Goal: Use online tool/utility: Use online tool/utility

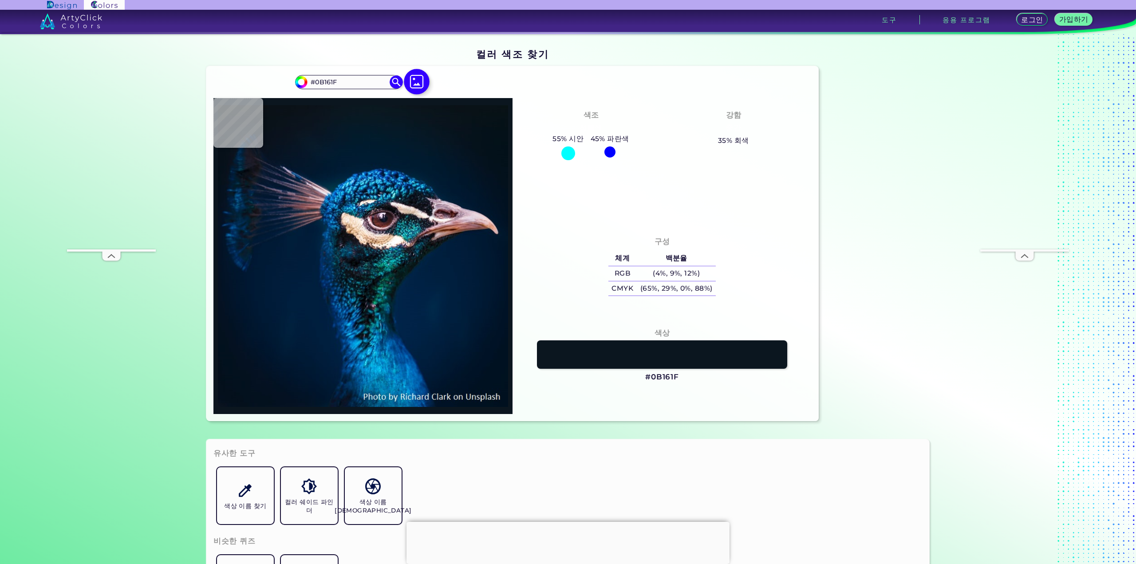
click at [410, 83] on img at bounding box center [417, 82] width 26 height 26
click at [0, 0] on input "file" at bounding box center [0, 0] width 0 height 0
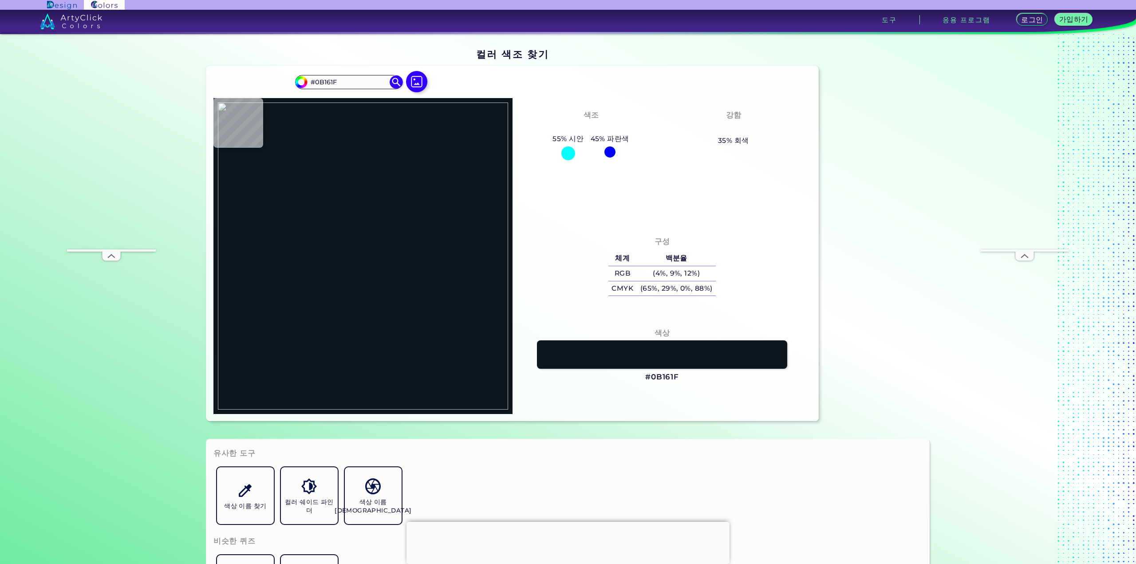
type input "#000000"
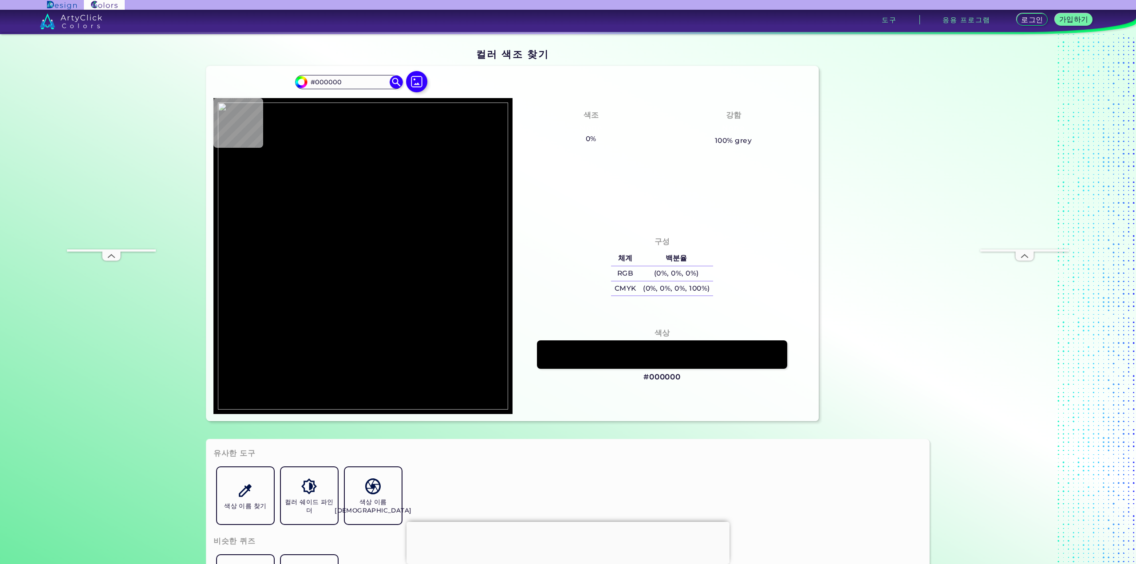
type input "#414340"
type input "#2c2c2c"
type input "#2C2C2C"
type input "#434341"
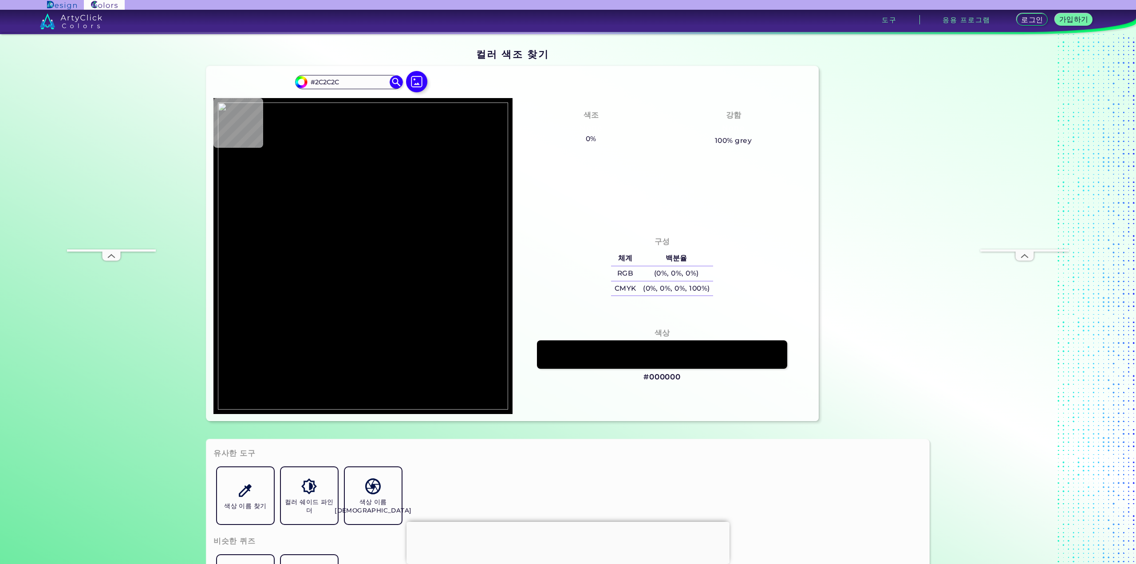
type input "#434341"
type input "#41403c"
type input "#41403C"
type input "#43423c"
type input "#43423C"
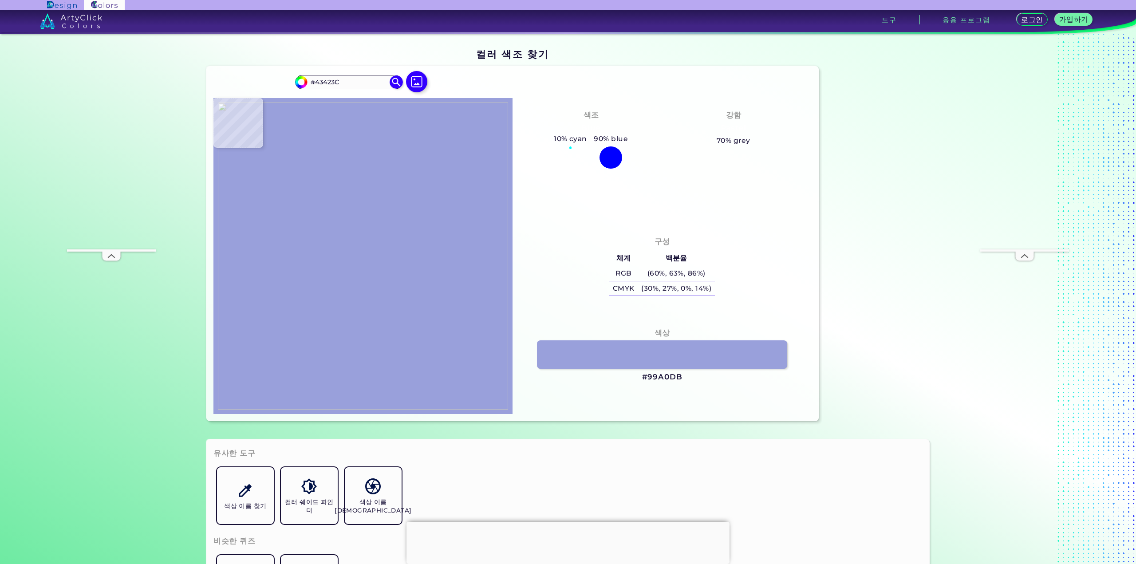
type input "#99a0db"
type input "#99A0DB"
type input "#acb1ee"
type input "#ACB1EE"
type input "#cad1f8"
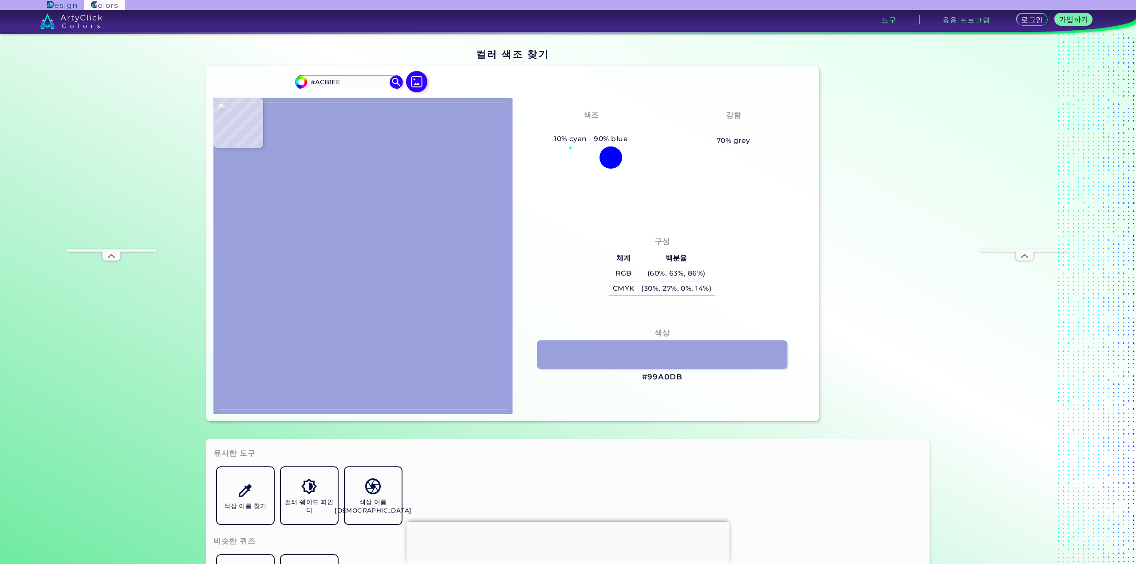
type input "#CAD1F8"
type input "#c9d0fe"
type input "#C9D0FE"
type input "#9ca1dd"
type input "#9CA1DD"
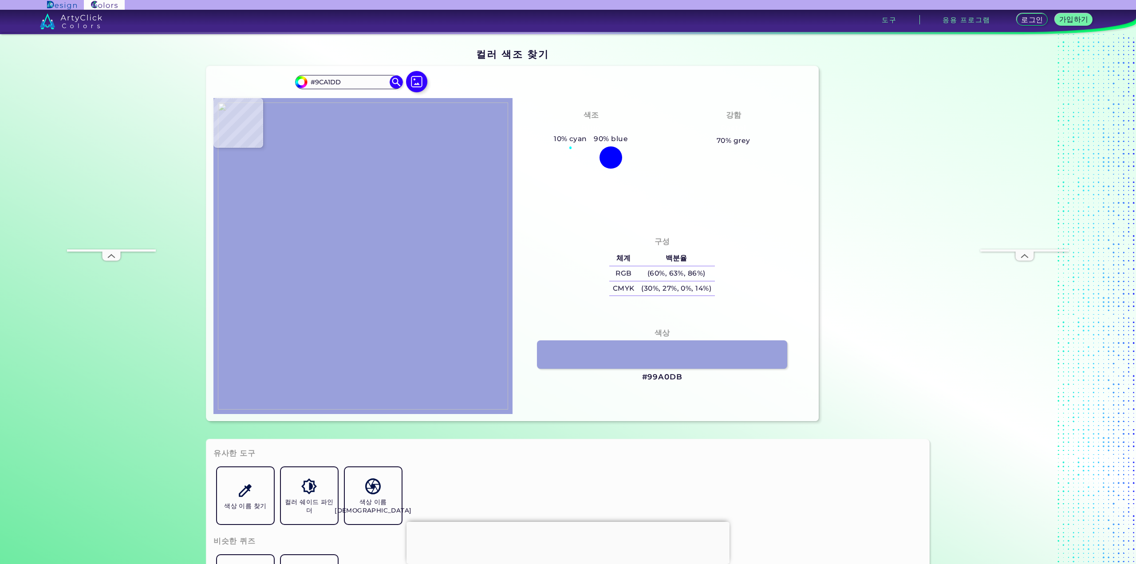
type input "#8989ca"
type input "#8989CA"
type input "#bec2ee"
type input "#BEC2EE"
type input "#9b9bda"
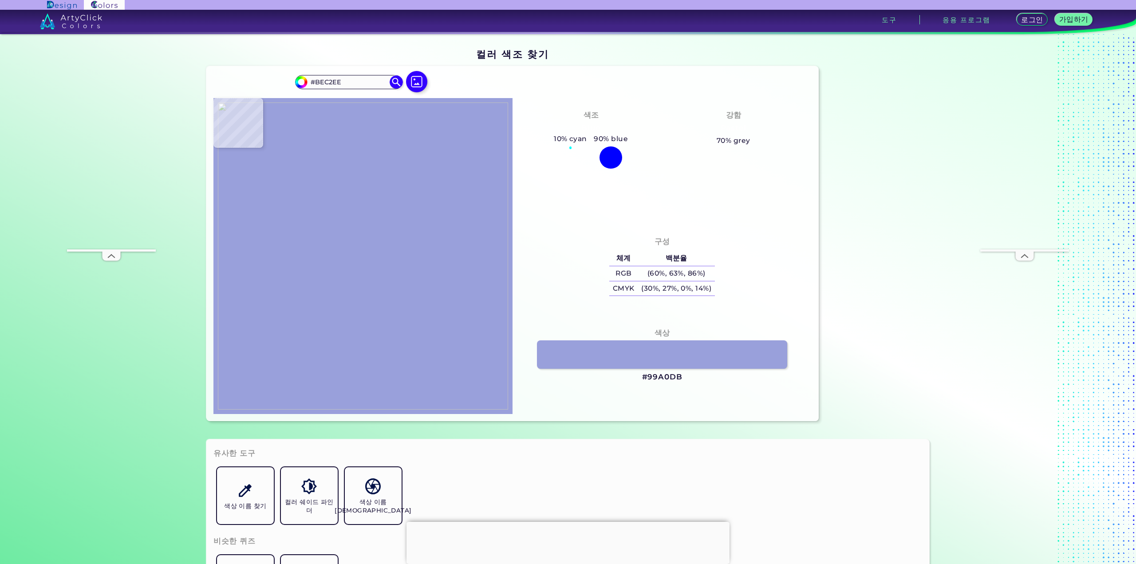
type input "#9B9BDA"
type input "#9c9ede"
type input "#9C9EDE"
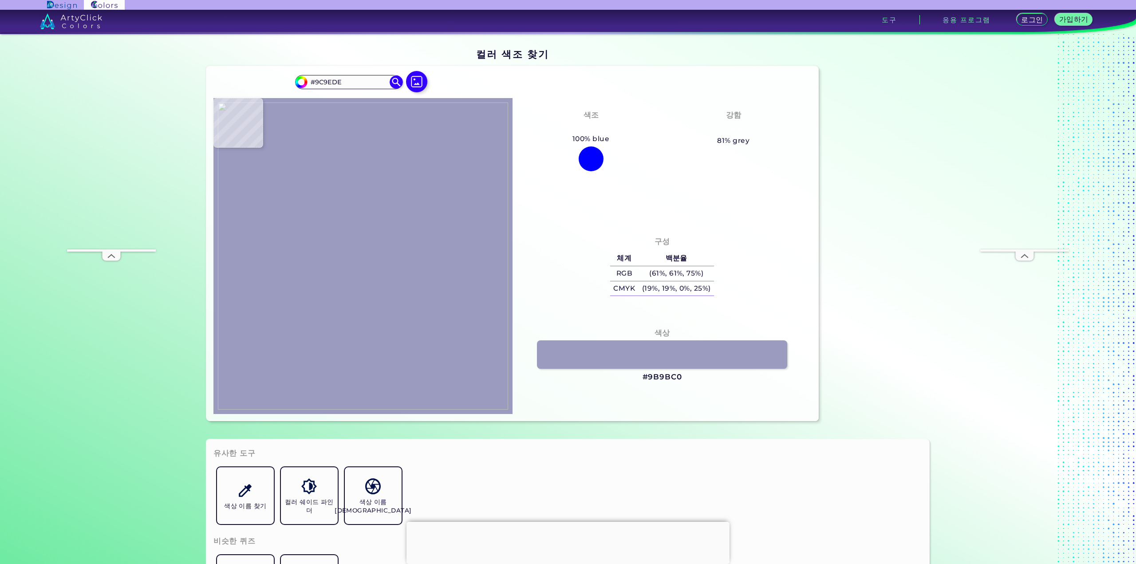
type input "#9b9bc0"
type input "#9B9BC0"
type input "#d6d8fc"
type input "#D6D8FC"
type input "#b6b8f8"
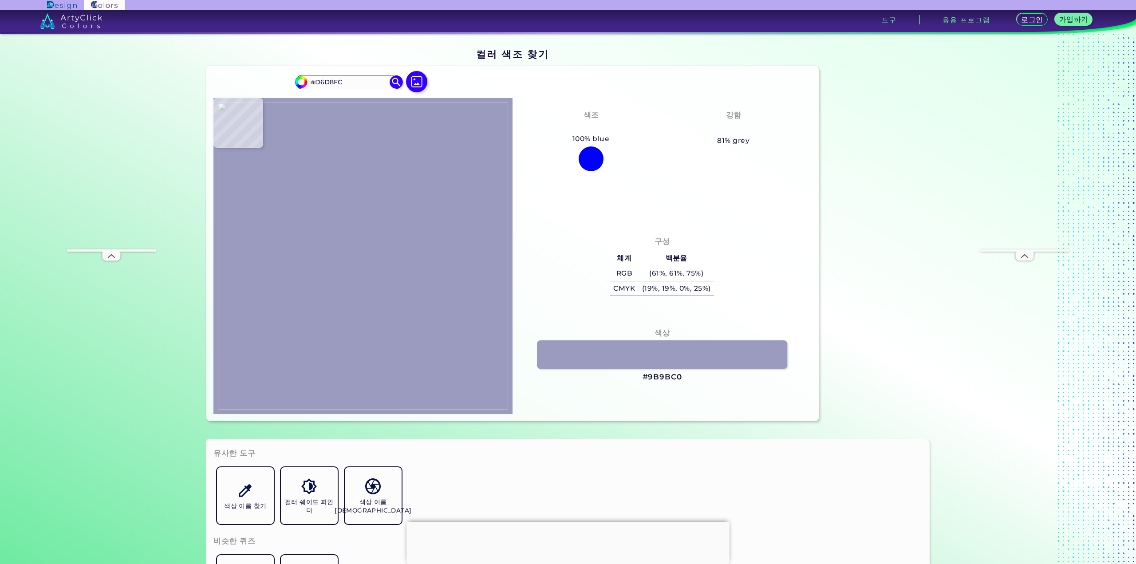
type input "#B6B8F8"
type input "#b3b7f7"
type input "#B3B7F7"
type input "#bdbffb"
type input "#BDBFFB"
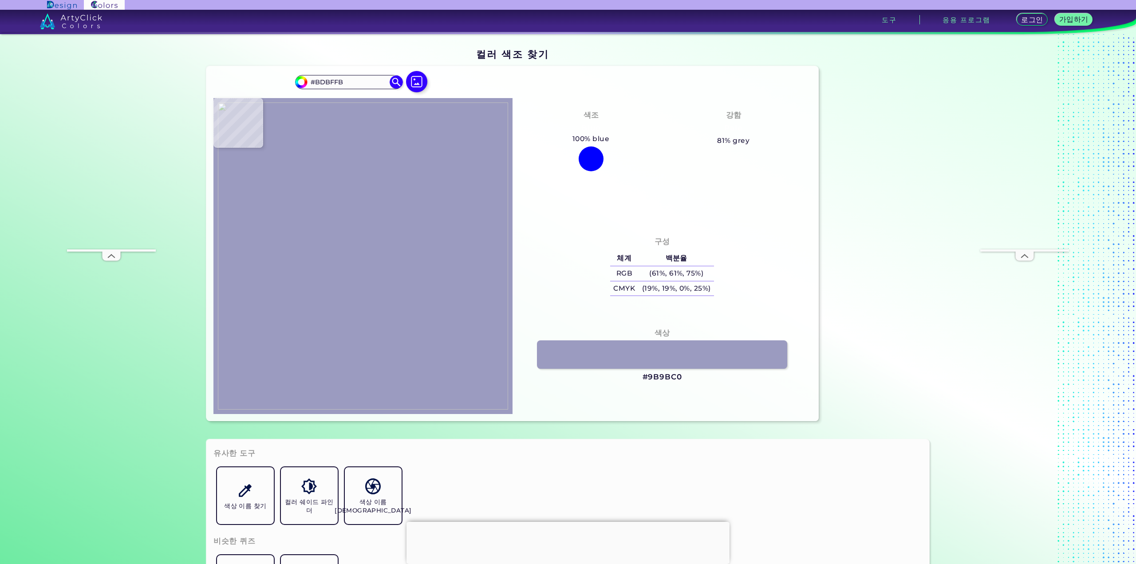
type input "#9498cf"
type input "#9498CF"
type input "#9ba1dc"
type input "#9BA1DC"
type input "#abacee"
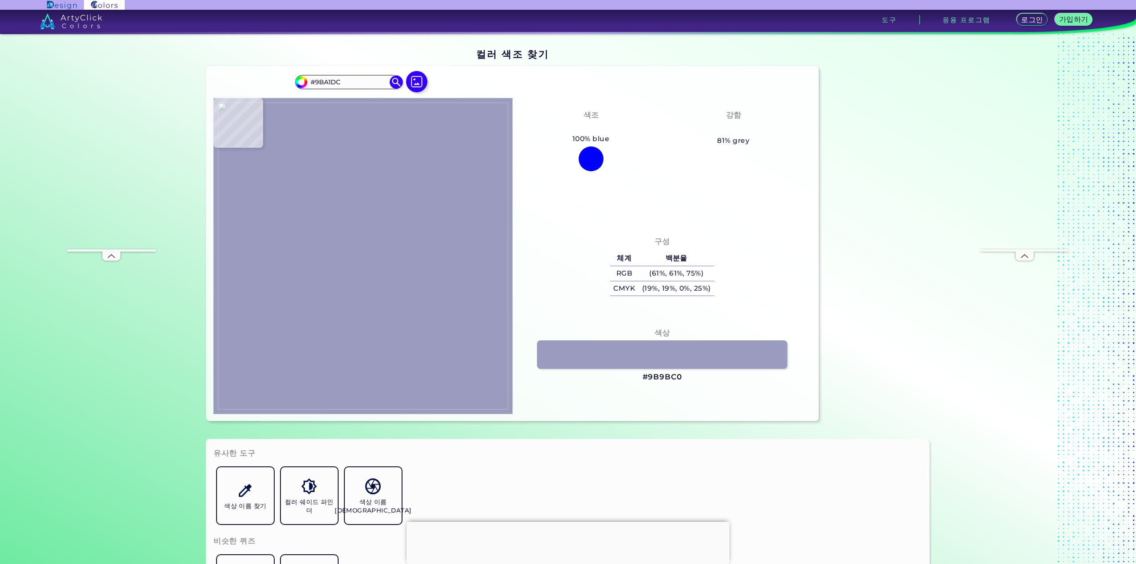
type input "#ABACEE"
type input "#aab0ef"
type input "#AAB0EF"
type input "#adb3da"
type input "#ADB3DA"
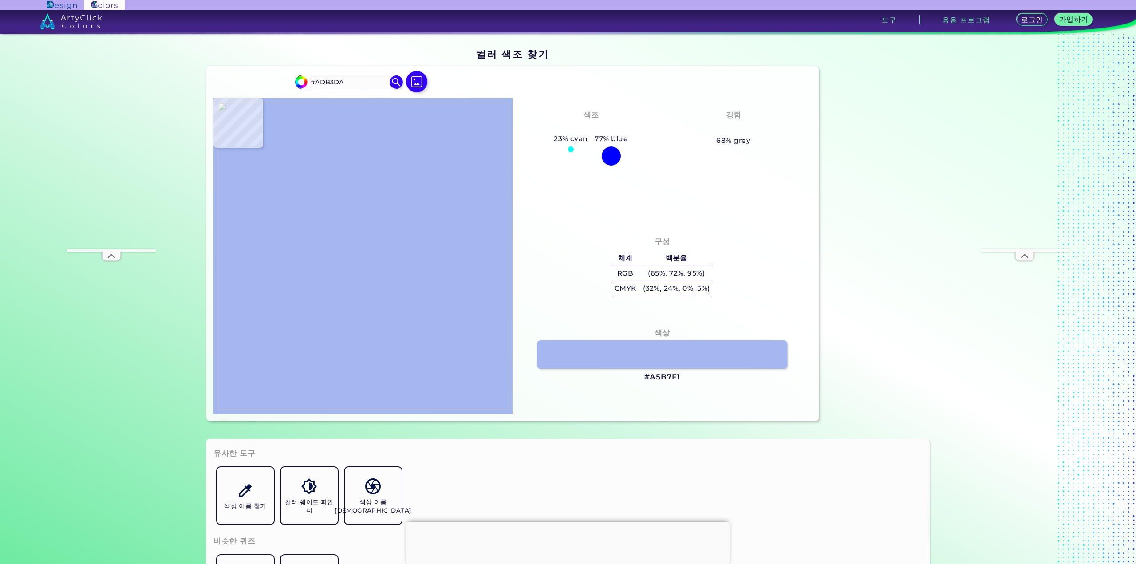
type input "#a5b7f1"
type input "#A5B7F1"
type input "#bec0fa"
type input "#BEC0FA"
type input "#bcbcfb"
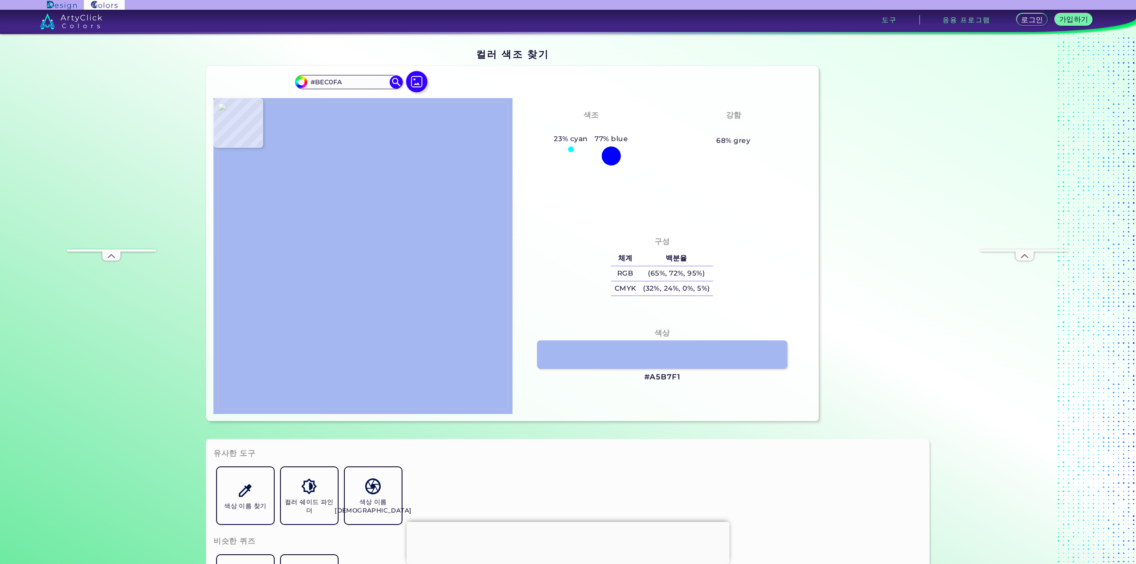
type input "#BCBCFB"
type input "#afb1ed"
type input "#AFB1ED"
type input "#a4a8d2"
type input "#A4A8D2"
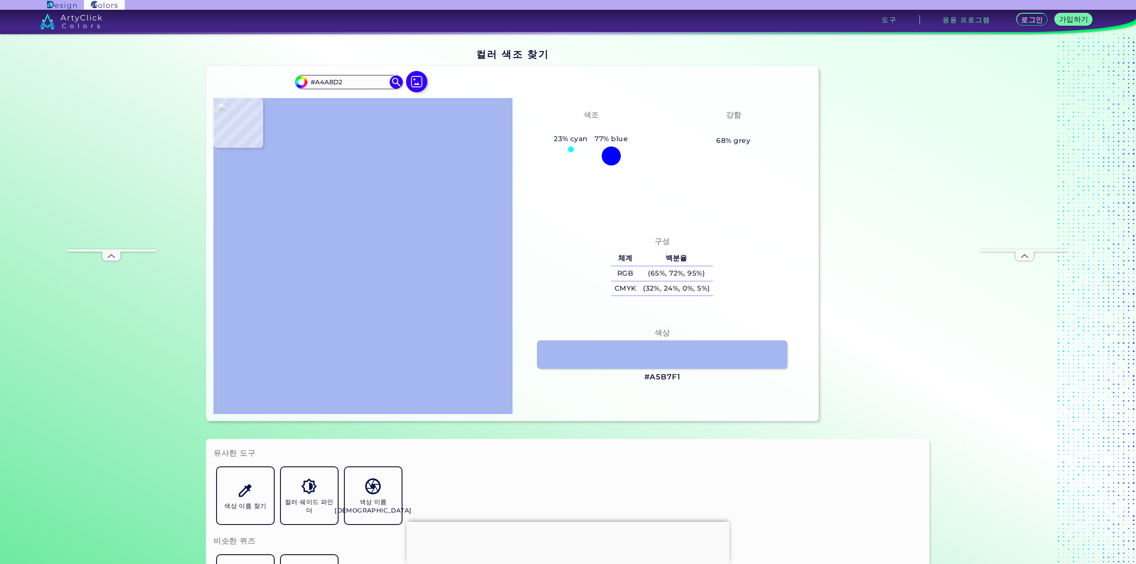
type input "#dbddff"
type input "#DBDDFF"
type input "#d0d5ff"
type input "#D0D5FF"
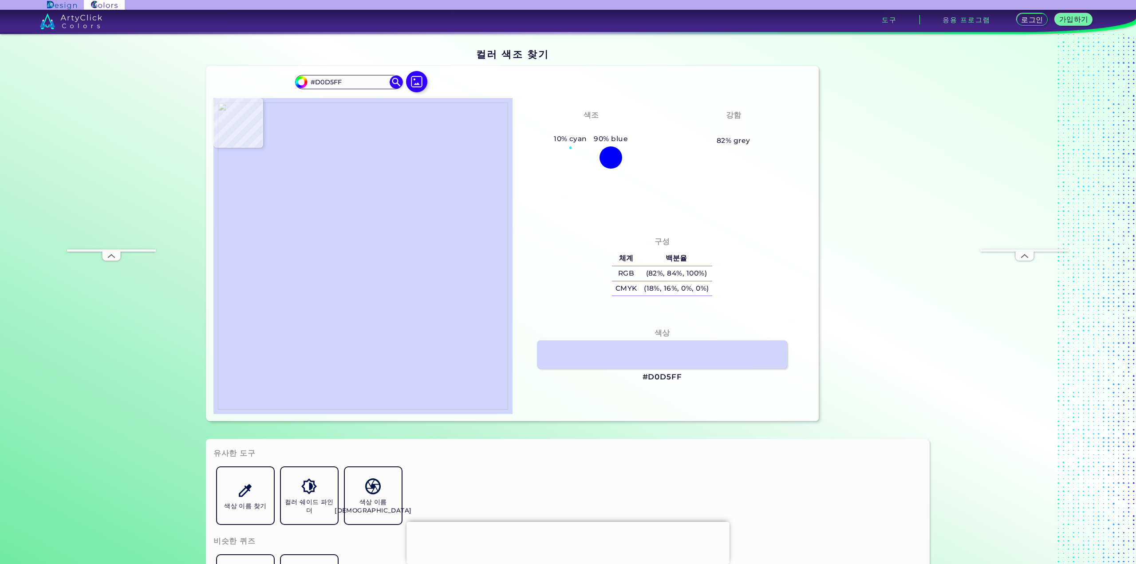
type input "#a9aee8"
type input "#A9AEE8"
type input "#b5b7f2"
type input "#B5B7F2"
type input "#adafed"
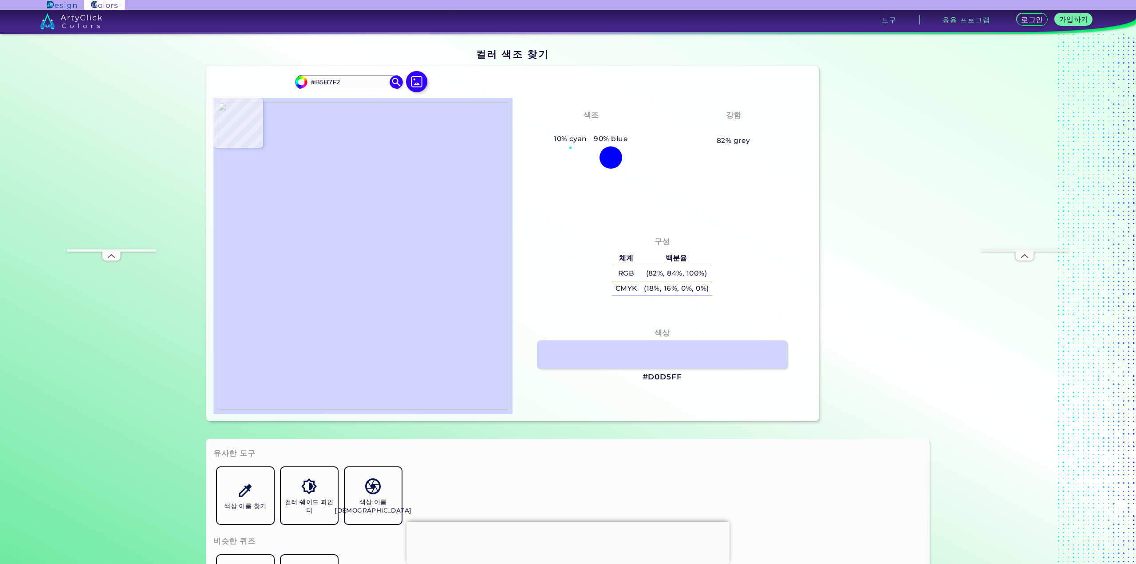
type input "#ADAFED"
type input "#c8cdfe"
type input "#C8CDFE"
type input "#d2d5ff"
type input "#D2D5FF"
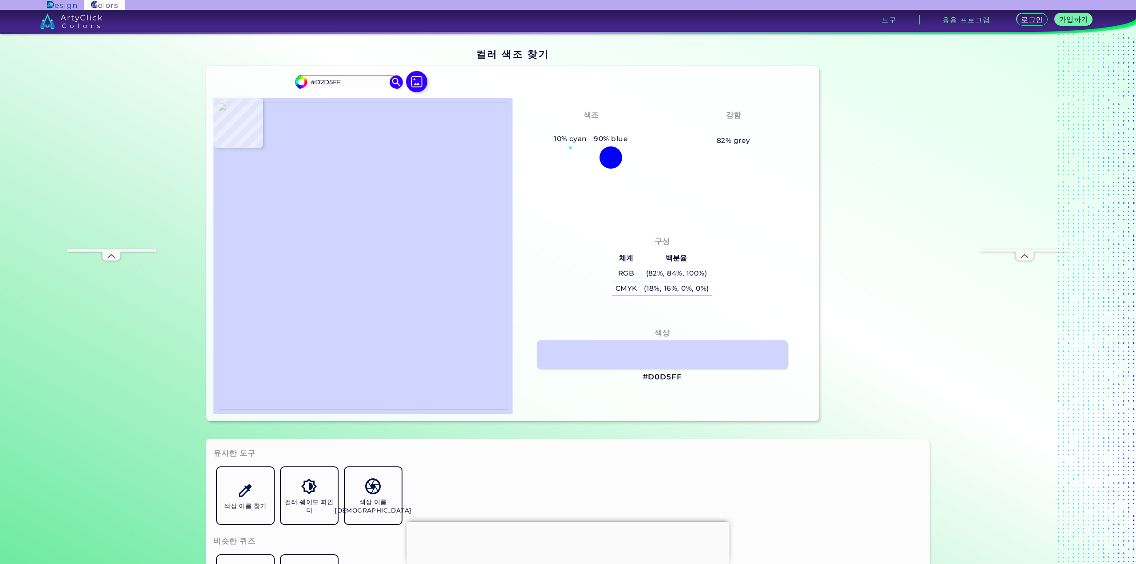
type input "#bbc1fa"
type input "#BBC1FA"
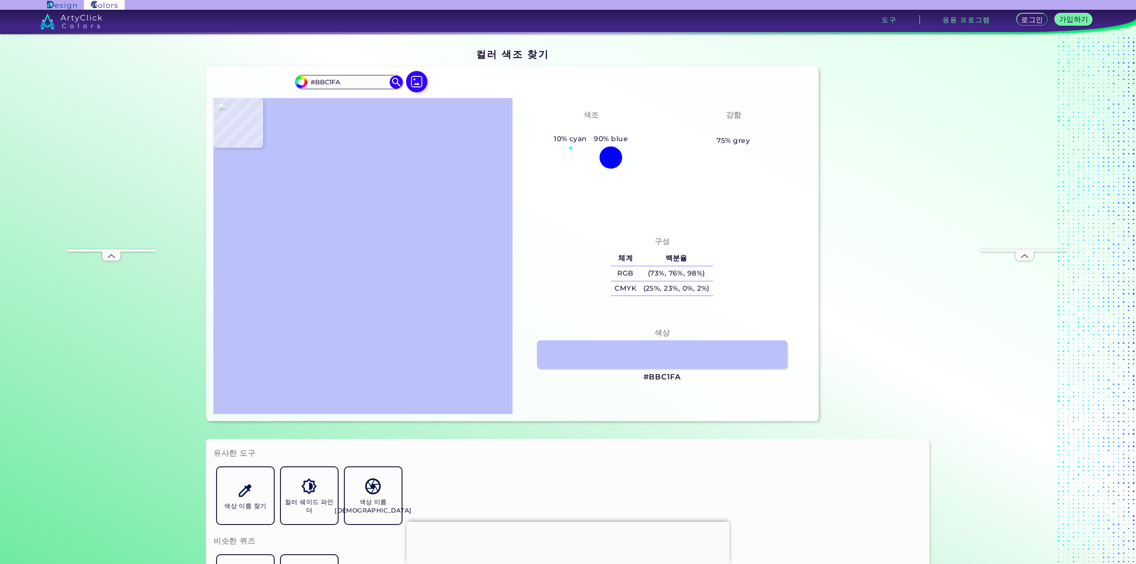
type input "#b6b7f0"
type input "#B6B7F0"
type input "#bebff7"
type input "#BEBFF7"
type input "#c3c9fc"
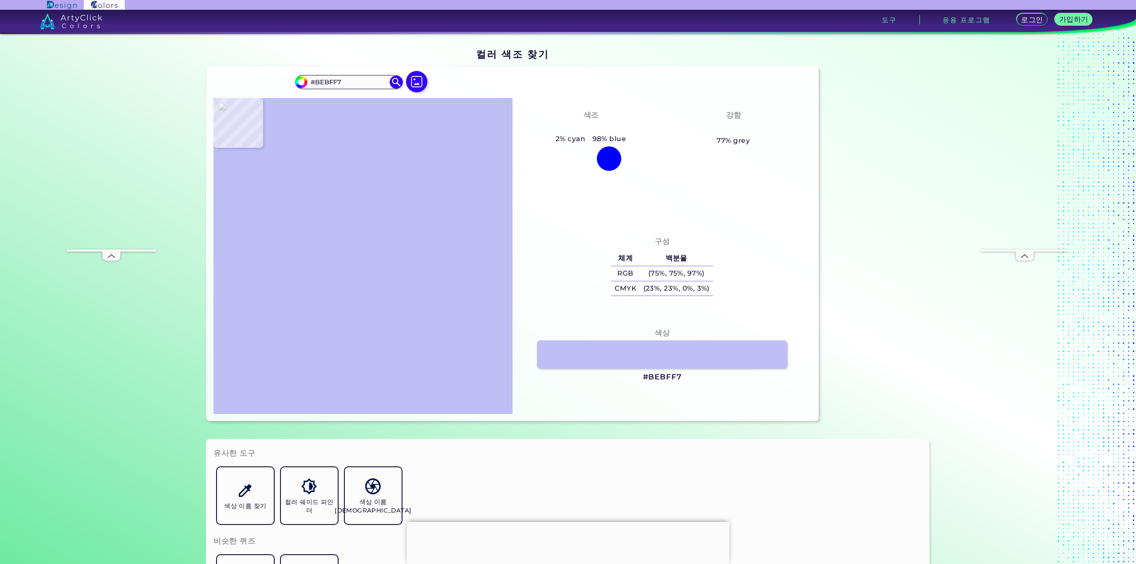
type input "#C3C9FC"
type input "#c3c9fb"
type input "#C3C9FB"
type input "#9096bf"
type input "#9096BF"
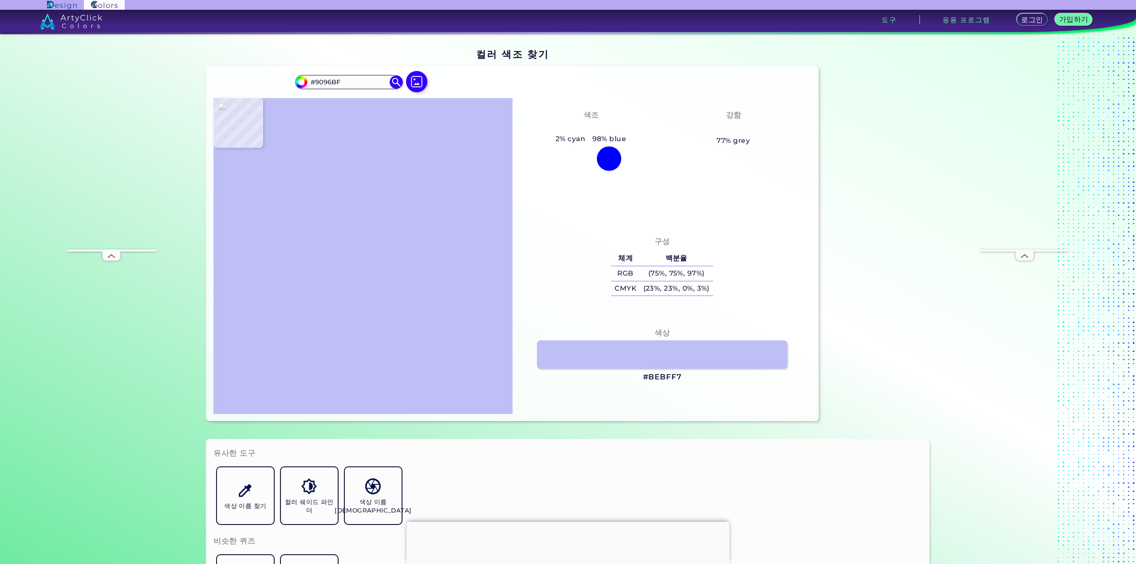
type input "#e2e8fb"
type input "#E2E8FB"
type input "#9d9fd7"
type input "#9D9FD7"
type input "#cdd5ff"
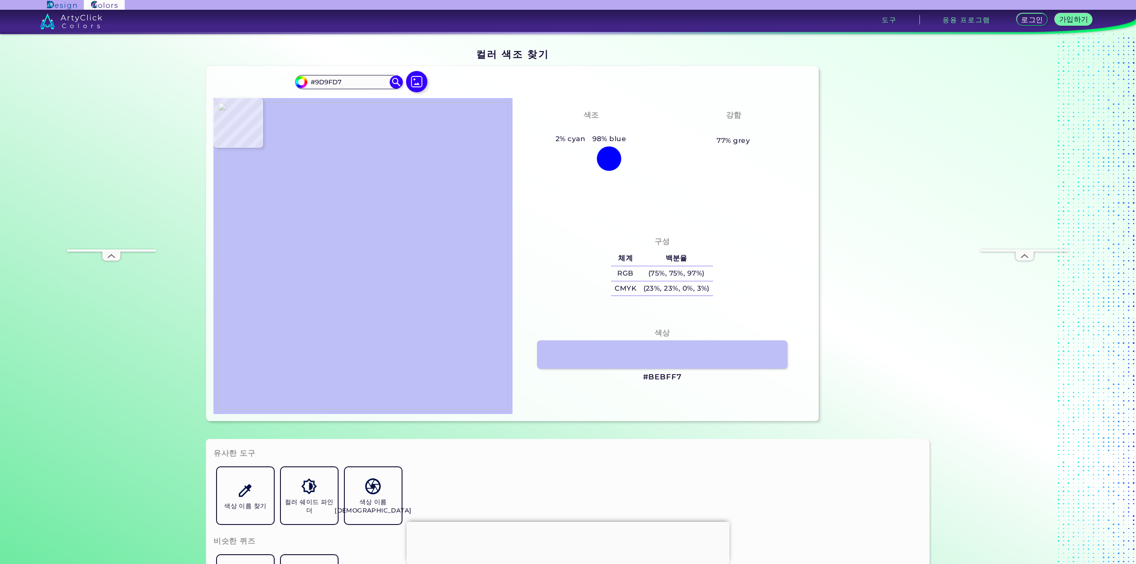
type input "#CDD5FF"
type input "#a6acd3"
type input "#A6ACD3"
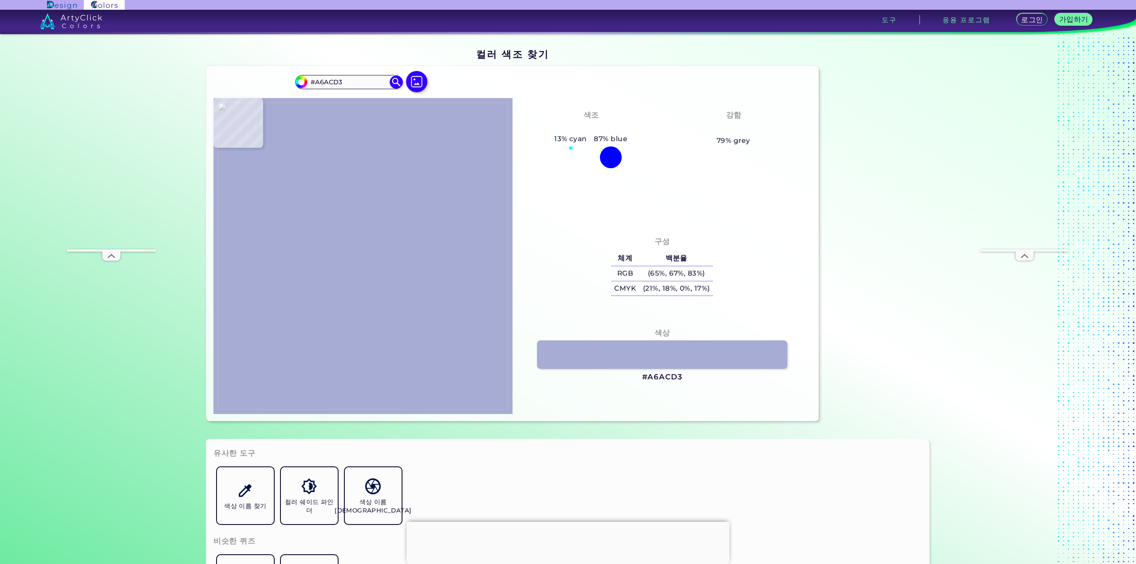
type input "#acb5db"
type input "#ACB5DB"
type input "#b4b9ea"
type input "#B4B9EA"
type input "#b9bfe6"
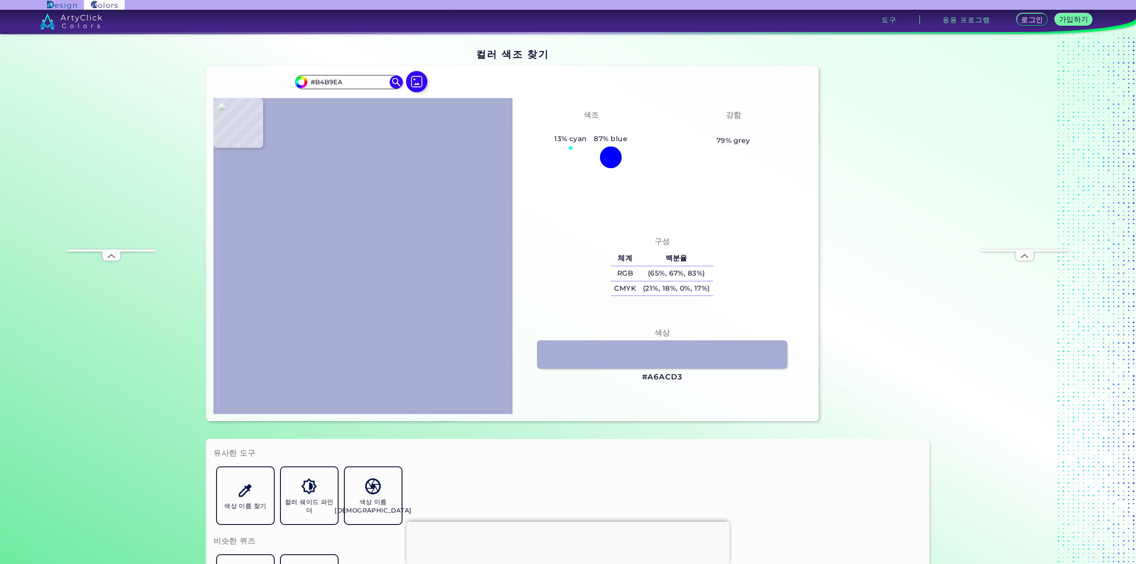
type input "#B9BFE6"
type input "#b3b9e5"
type input "#B3B9E5"
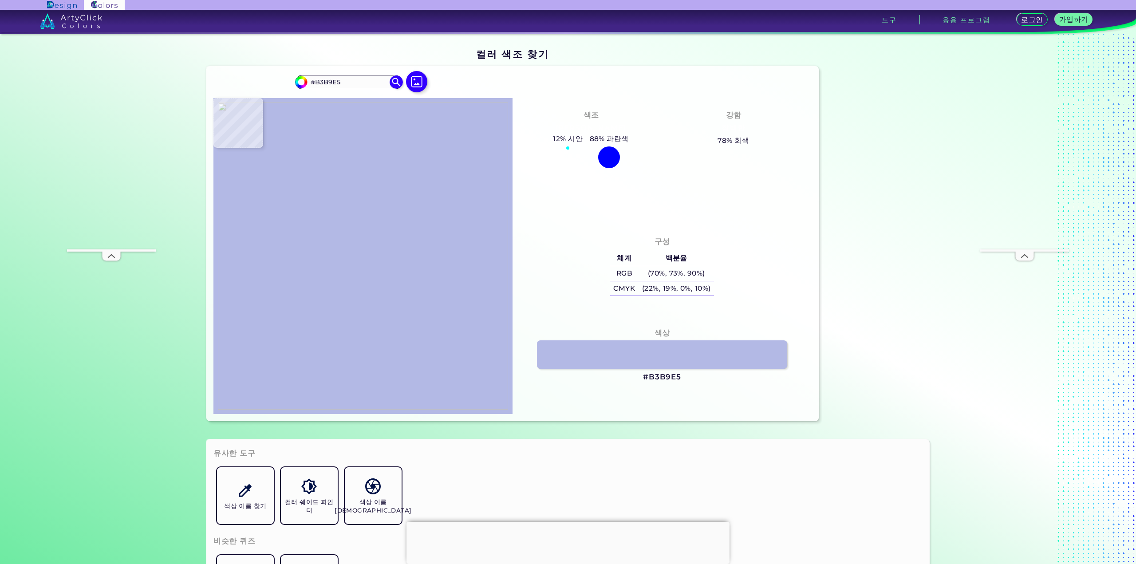
type input "#7177ab"
type input "#7177AB"
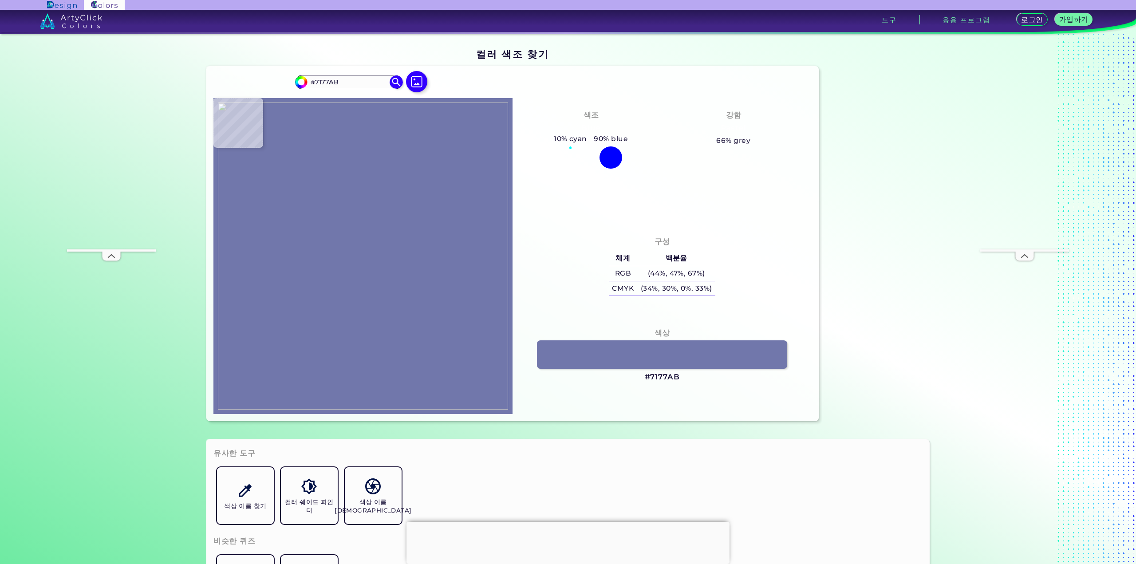
type input "#6f71a7"
type input "#6F71A7"
type input "#6d73a6"
type input "#6D73A6"
type input "#7072a6"
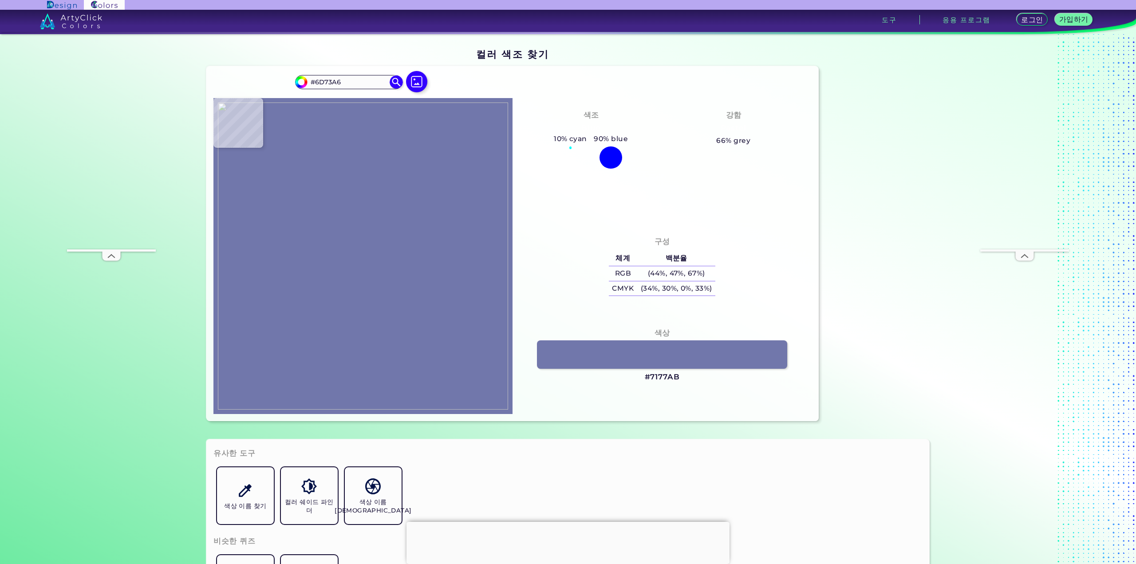
type input "#7072A6"
type input "#b9bce9"
type input "#B9BCE9"
type input "#cacef8"
type input "#CACEF8"
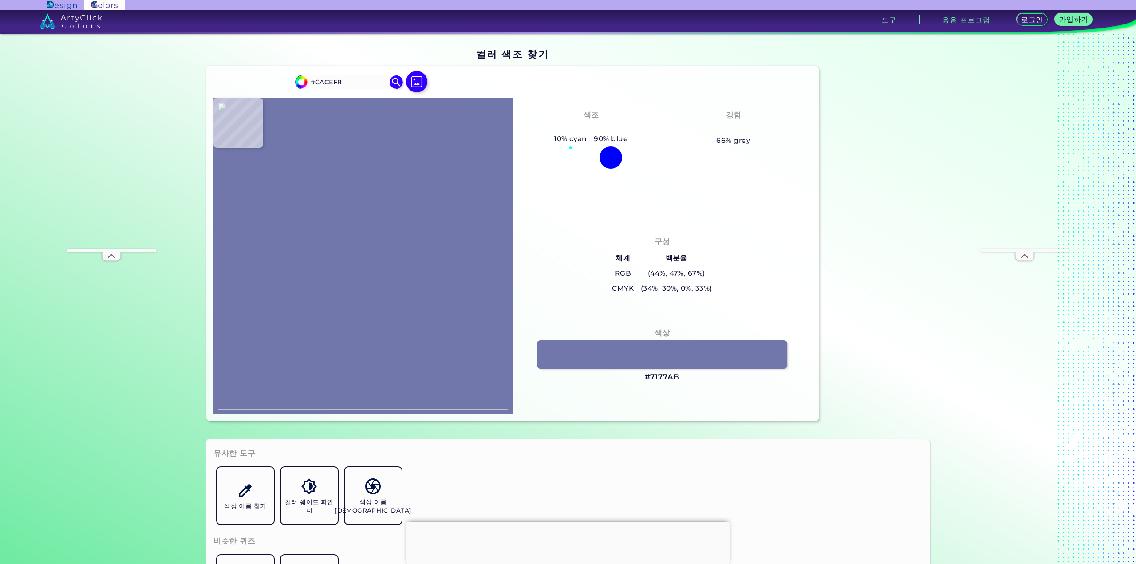
type input "#b2b5f4"
type input "#B2B5F4"
type input "#a4baf8"
type input "#A4BAF8"
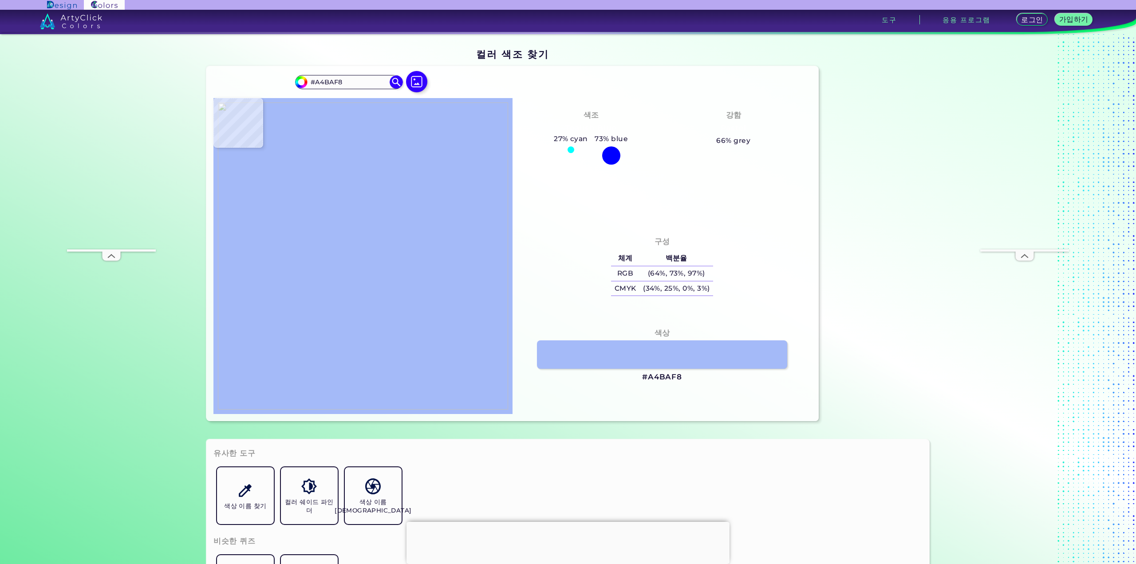
type input "#e2e7f8"
type input "#E2E7F8"
type input "#bcc6fa"
type input "#BCC6FA"
type input "#b3b8f7"
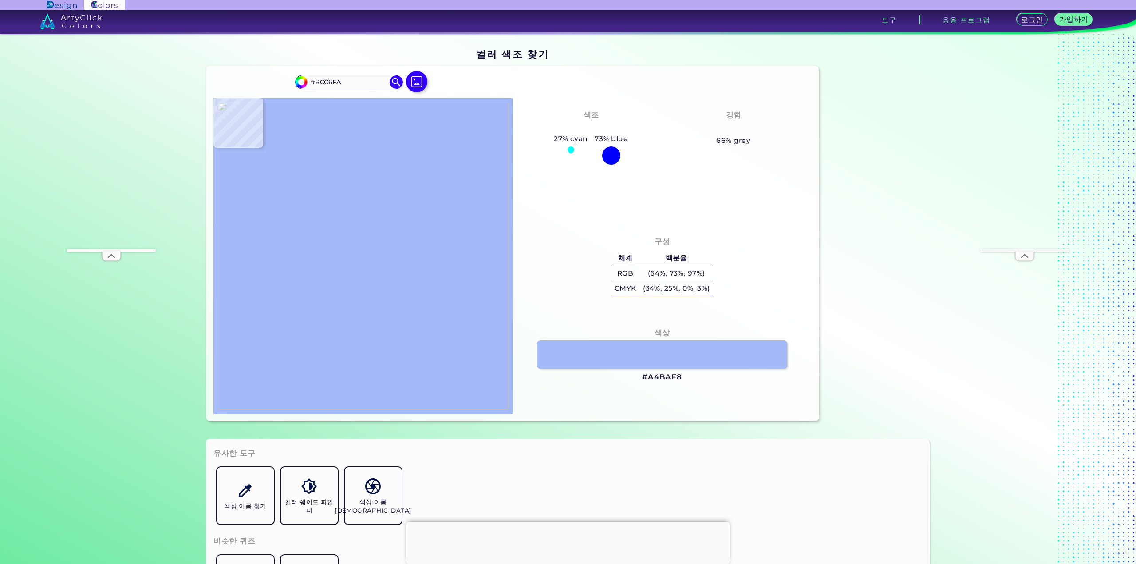
type input "#B3B8F7"
type input "#acaae2"
type input "#ACAAE2"
type input "#9d99d4"
type input "#9D99D4"
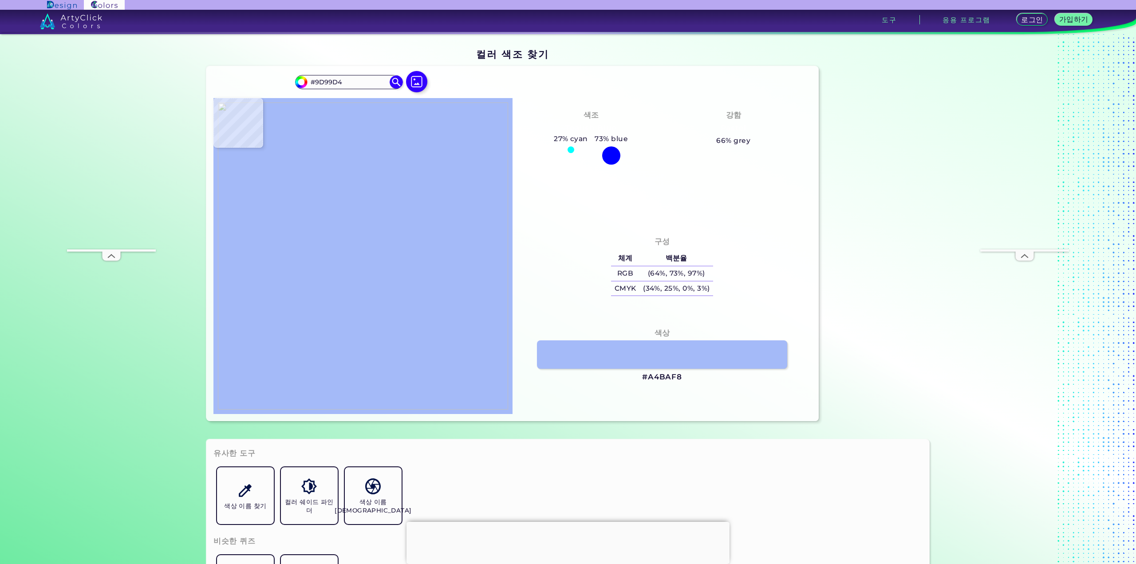
type input "#9291bc"
type input "#9291BC"
type input "#c1c6fa"
type input "#C1C6FA"
type input "#abaded"
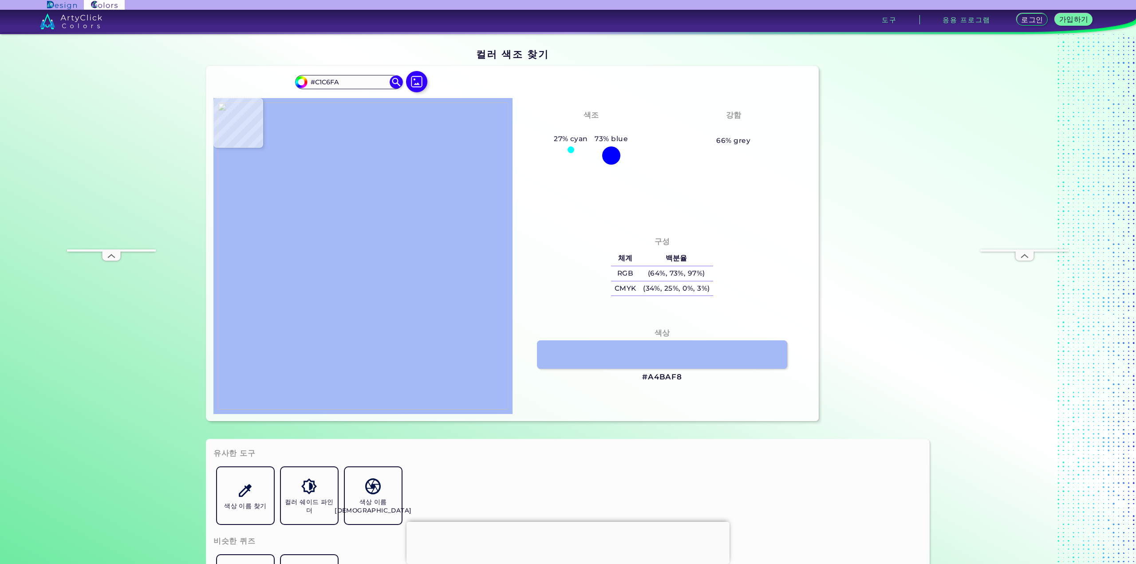
type input "#ABADED"
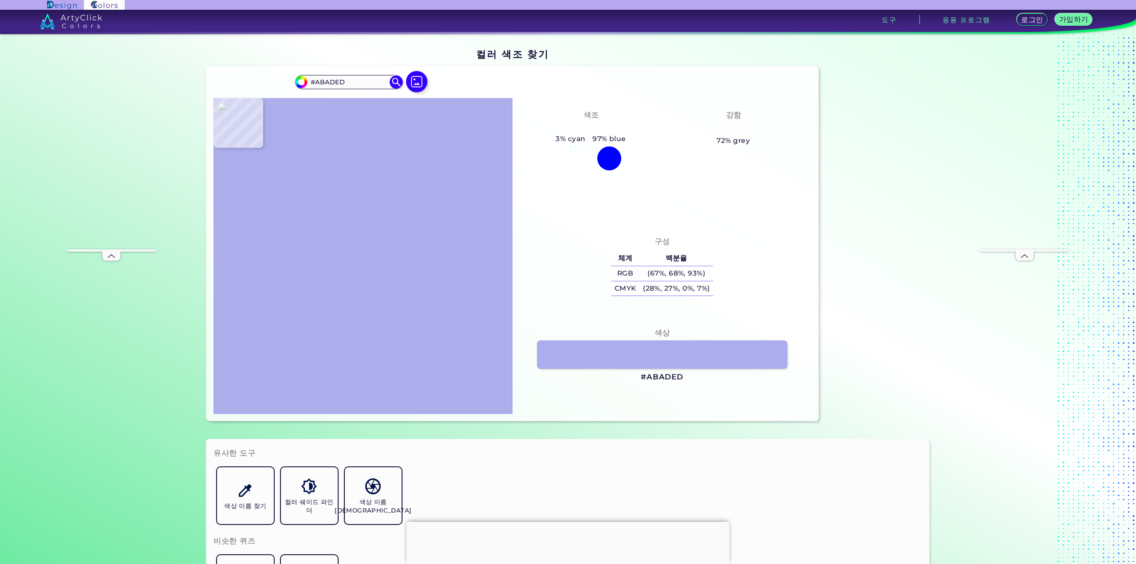
type input "#b7bcee"
type input "#B7BCEE"
type input "#686aa3"
type input "#686AA3"
type input "#b5bbf5"
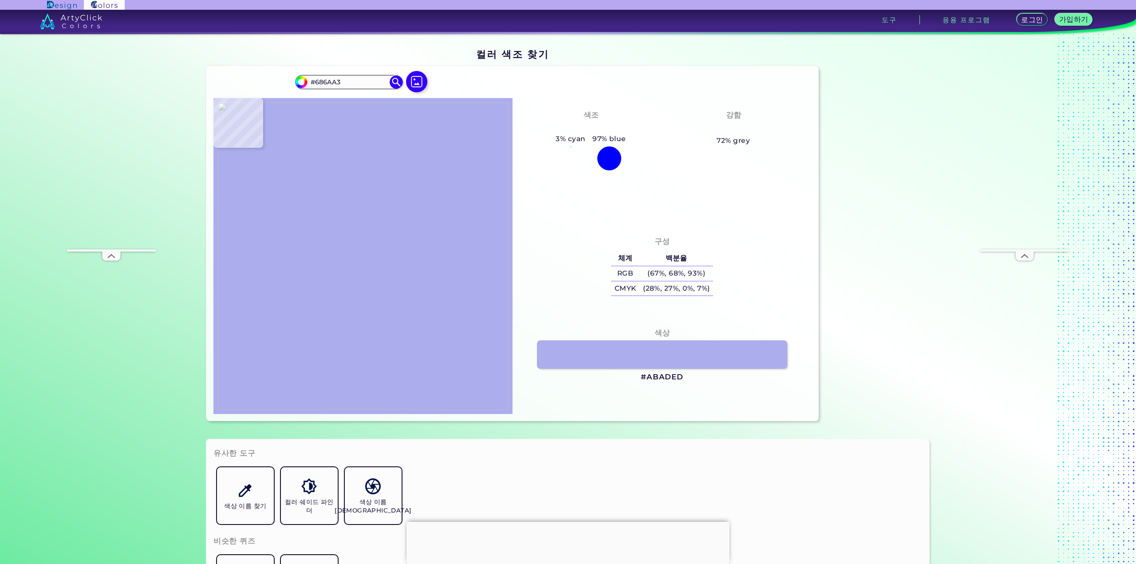
type input "#B5BBF5"
type input "#8b93d5"
type input "#8B93D5"
type input "#606aae"
type input "#606AAE"
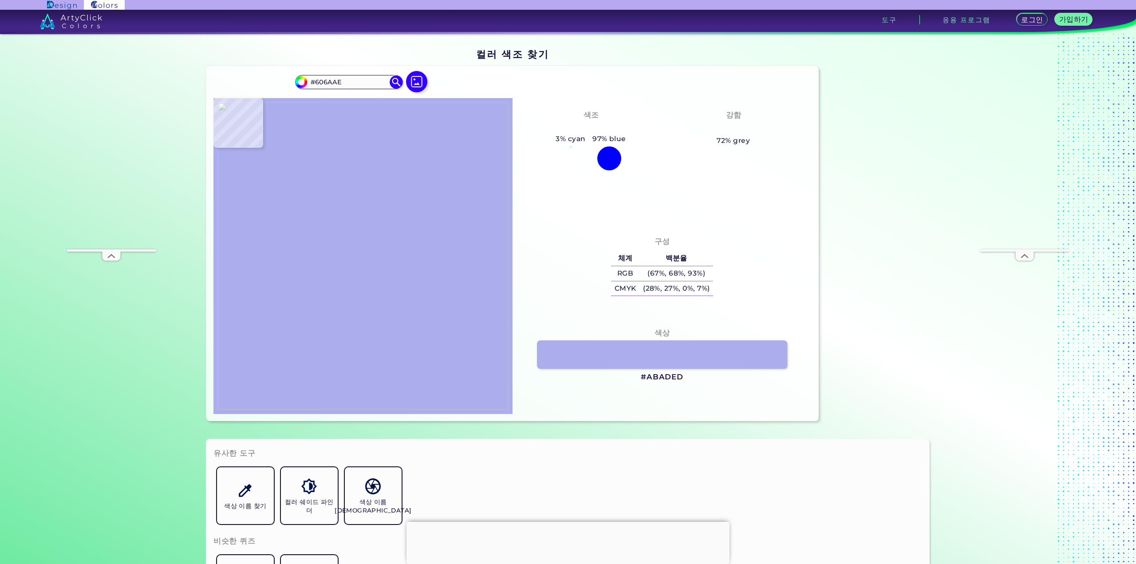
type input "#99a3e6"
type input "#99A3E6"
type input "#99a3e4"
type input "#99A3E4"
type input "#808bcf"
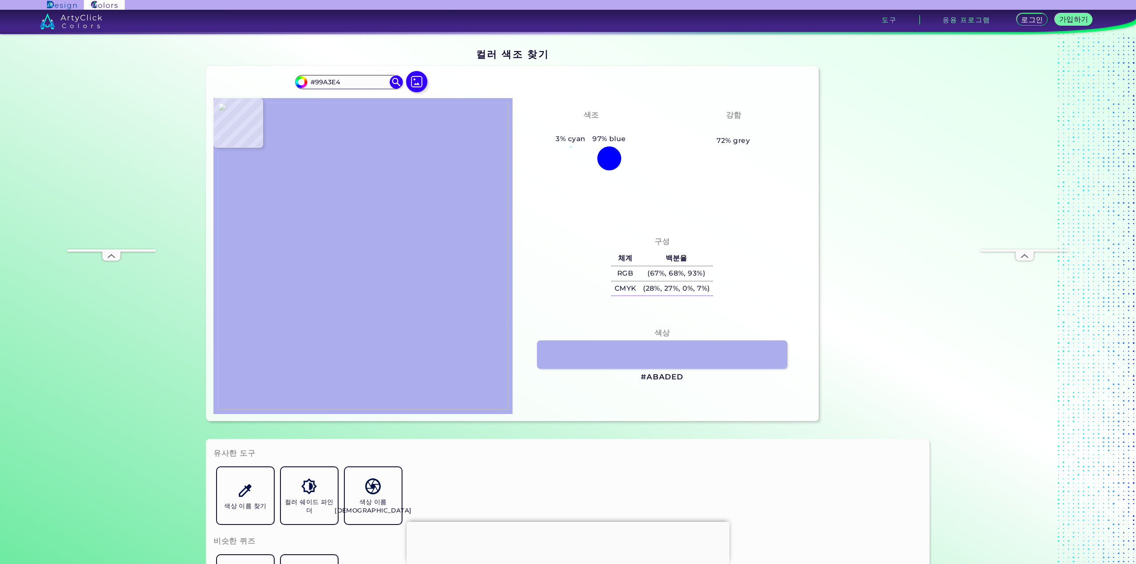
type input "#808BCF"
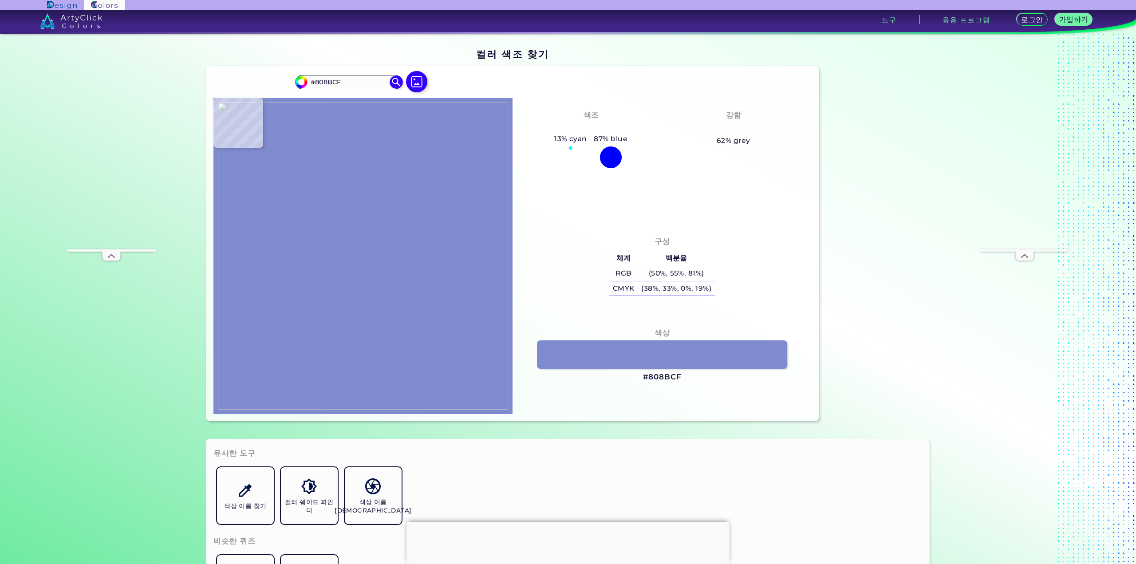
type input "#848dd3"
type input "#848DD3"
type input "#b6c0fb"
type input "#B6C0FB"
type input "#afb6ef"
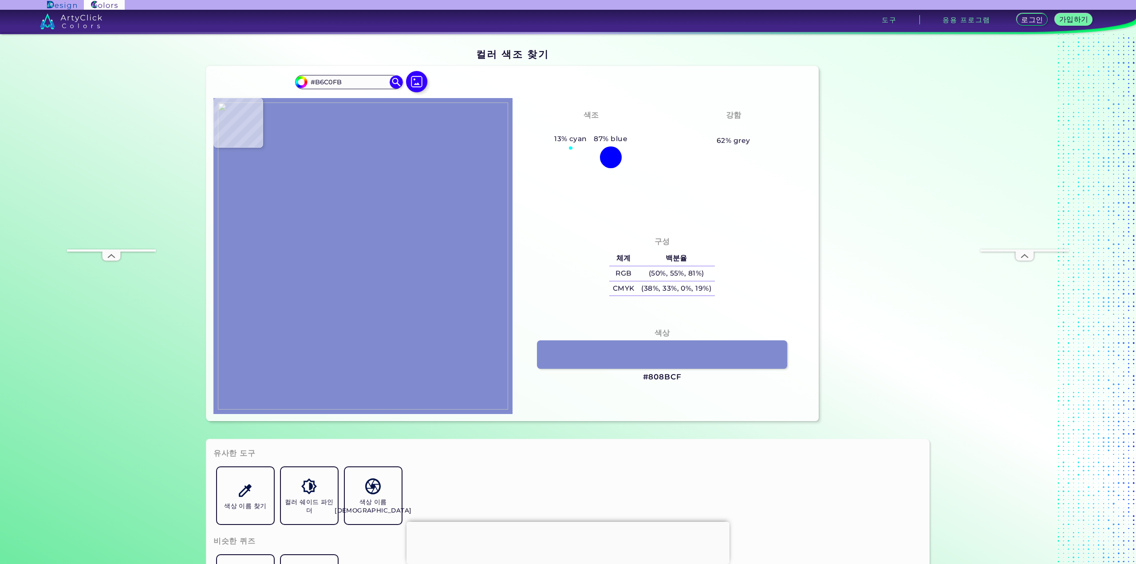
type input "#AFB6EF"
type input "#52589a"
type input "#52589A"
type input "#626da8"
type input "#626DA8"
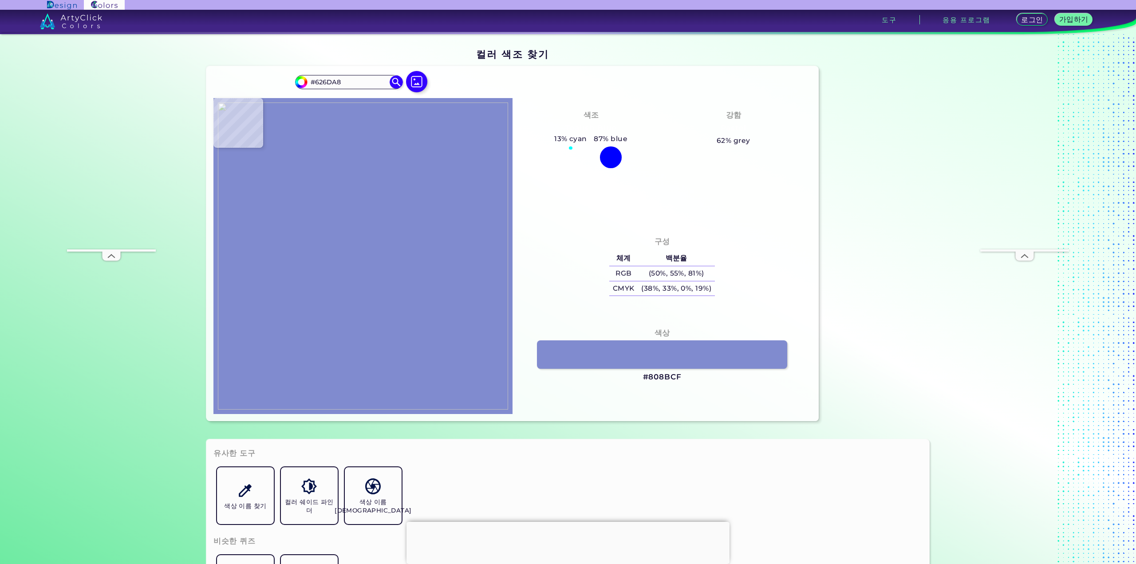
type input "#868ecd"
type input "#868ECD"
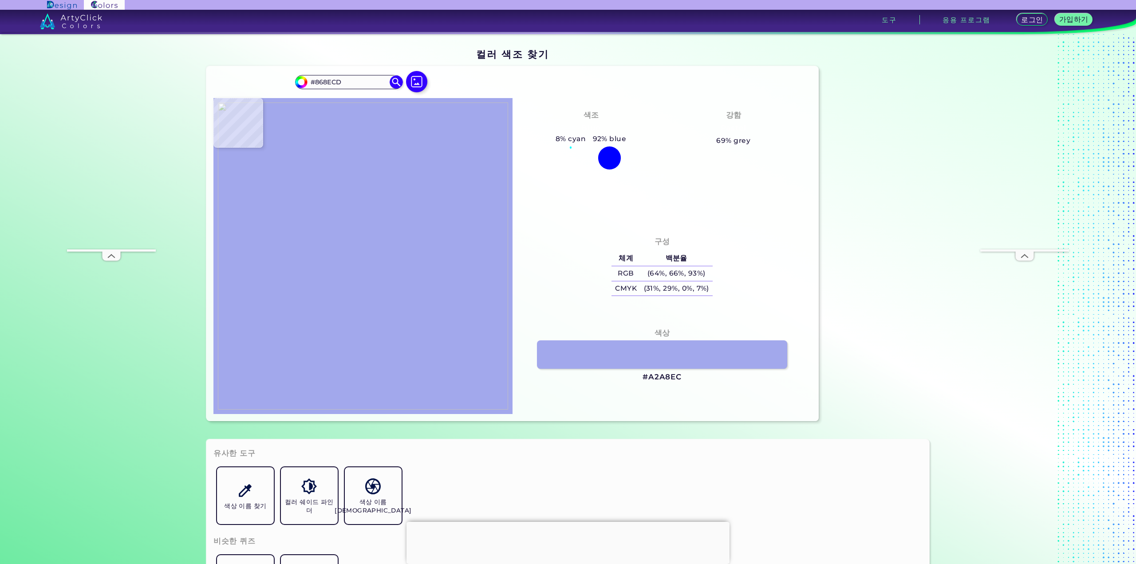
type input "#a2a8ec"
type input "#A2A8EC"
type input "#7a81c4"
type input "#7A81C4"
type input "#5c63a5"
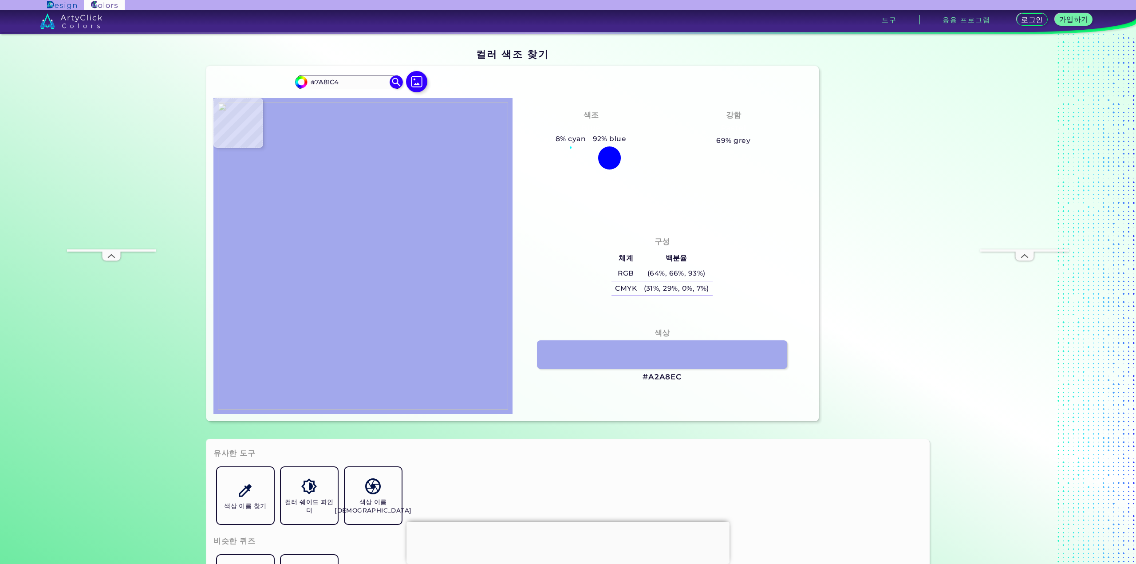
type input "#5C63A5"
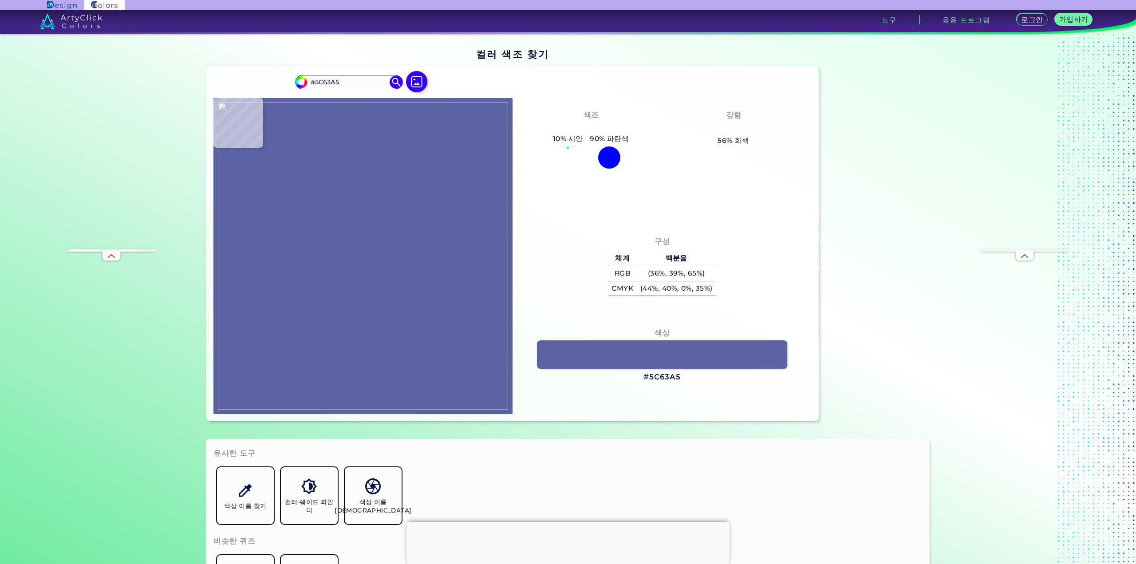
type input "#959be0"
type input "#959BE0"
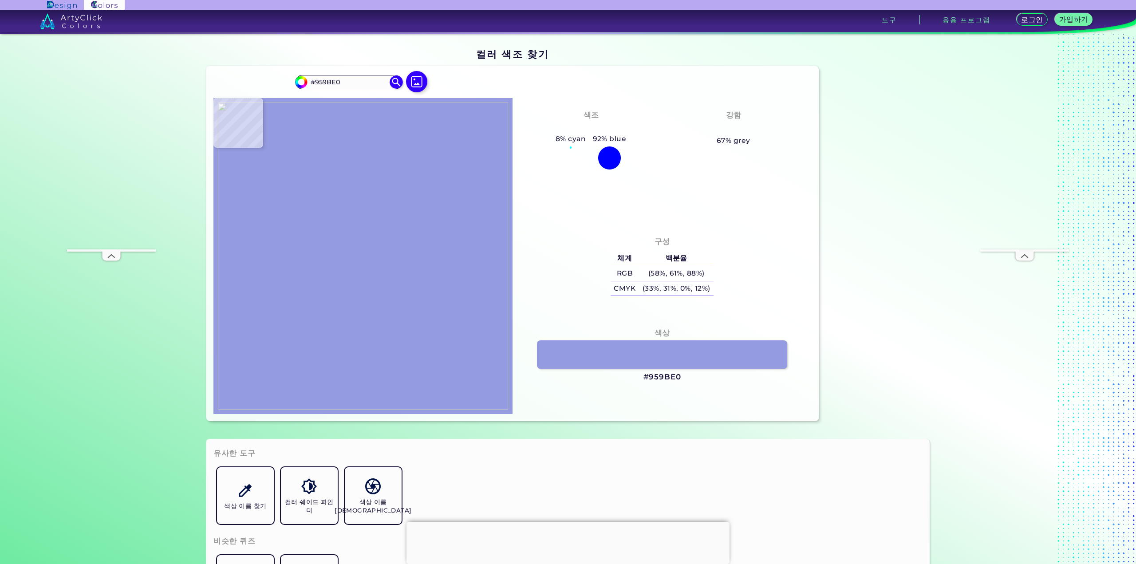
type input "#8a91d4"
type input "#8A91D4"
type input "#b9bffc"
type input "#B9BFFC"
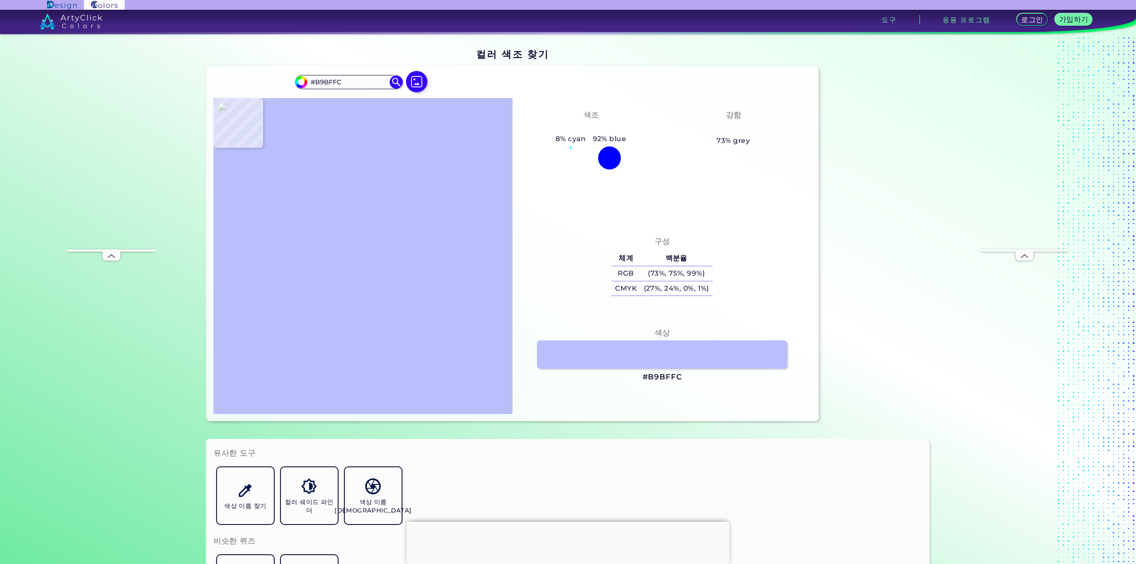
type input "#969ddf"
type input "#969DDF"
type input "#969bdf"
type input "#969BDF"
type input "#828dcd"
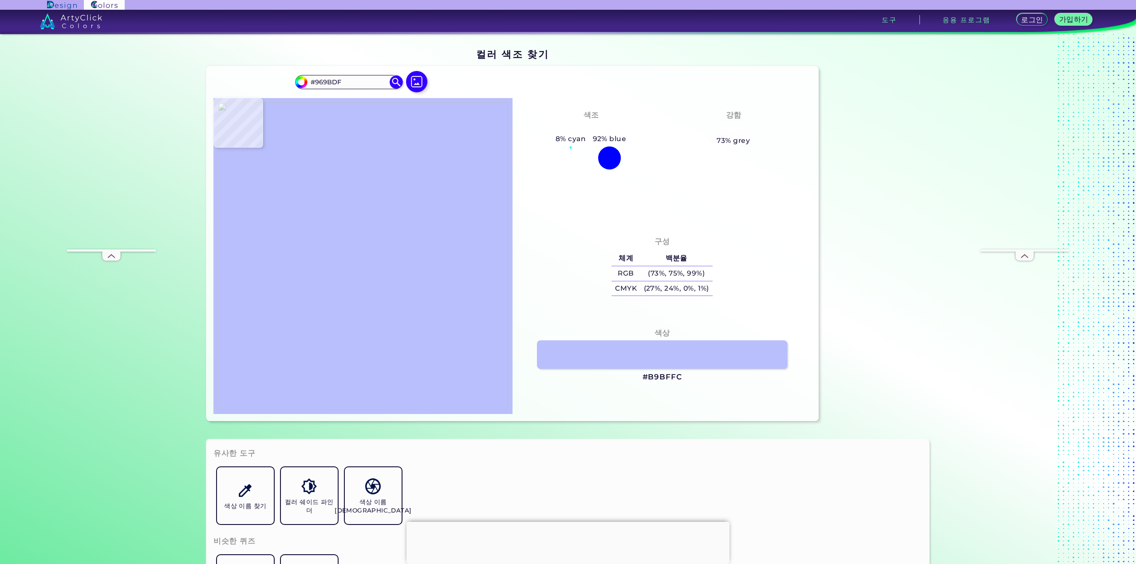
type input "#828DCD"
type input "#a1a5e0"
type input "#A1A5E0"
type input "#a2a9e5"
type input "#A2A9E5"
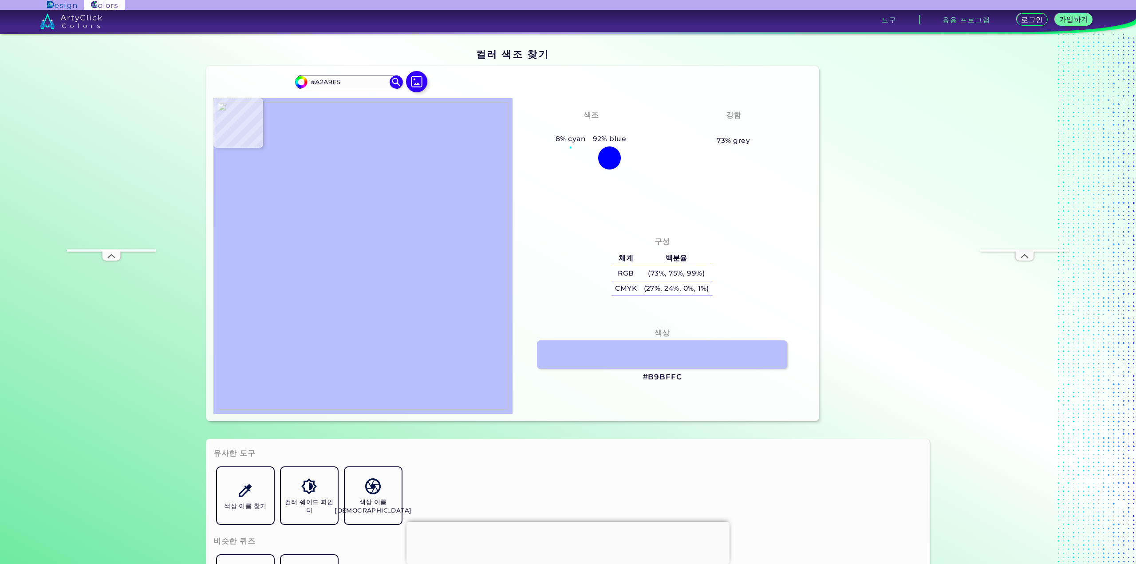
type input "#8b95d3"
type input "#8B95D3"
type input "#9a98d0"
type input "#9A98D0"
type input "#7d84c6"
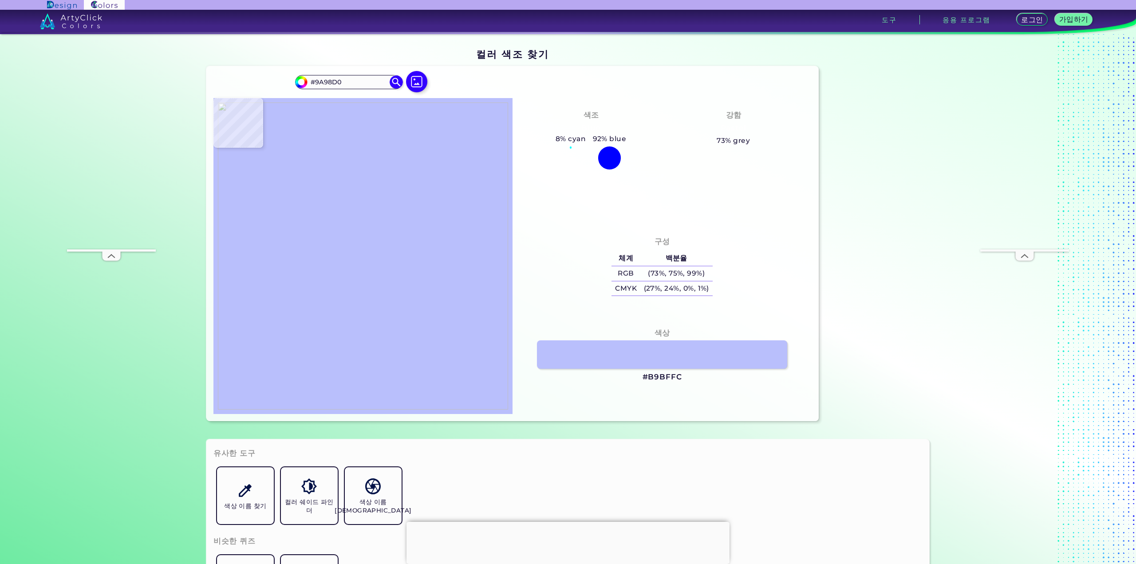
type input "#7D84C6"
type input "#7980c1"
type input "#7980C1"
type input "#787fc0"
type input "#787FC0"
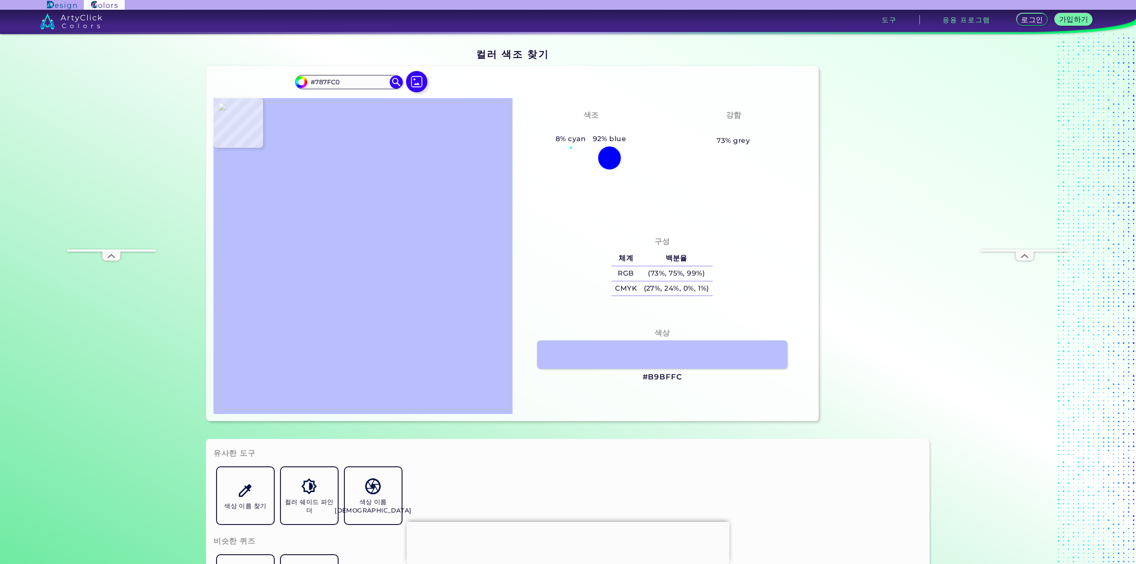
type input "#7a83c3"
type input "#7A83C3"
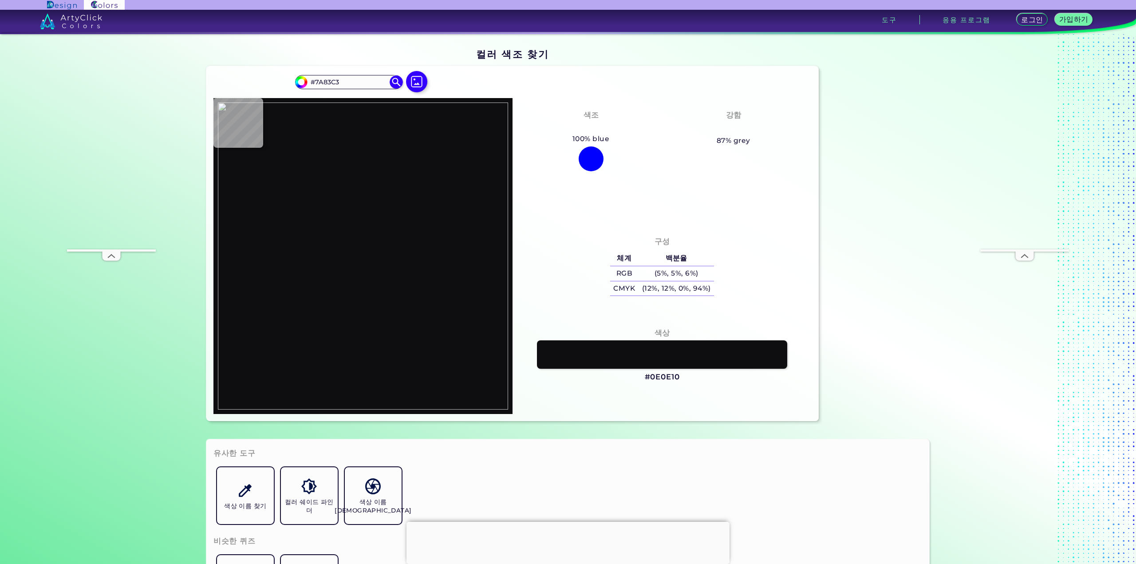
type input "#0e0e10"
type input "#0E0E10"
type input "#121214"
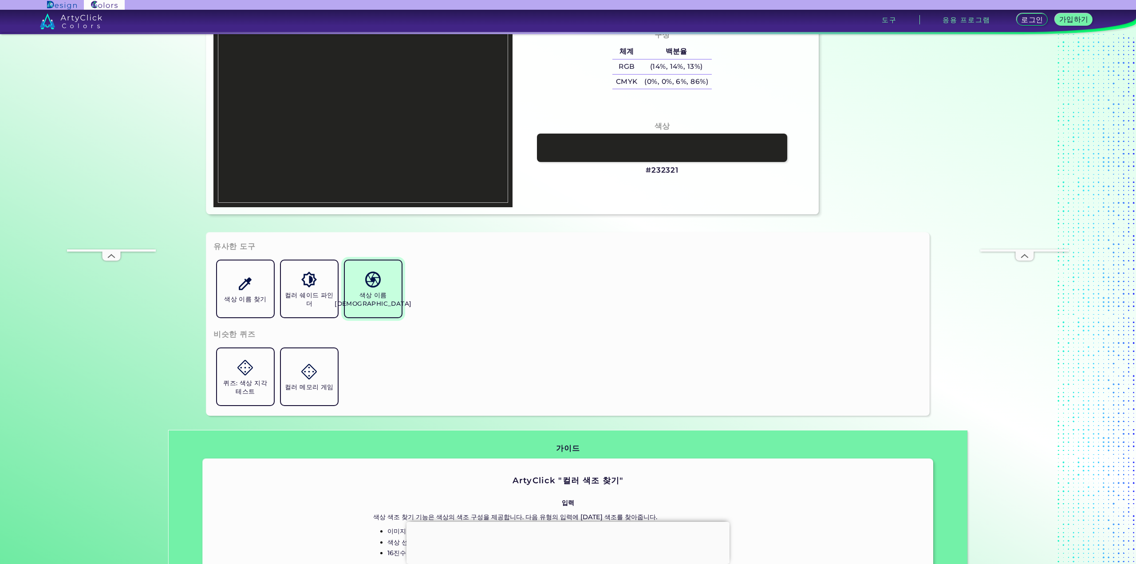
scroll to position [103, 0]
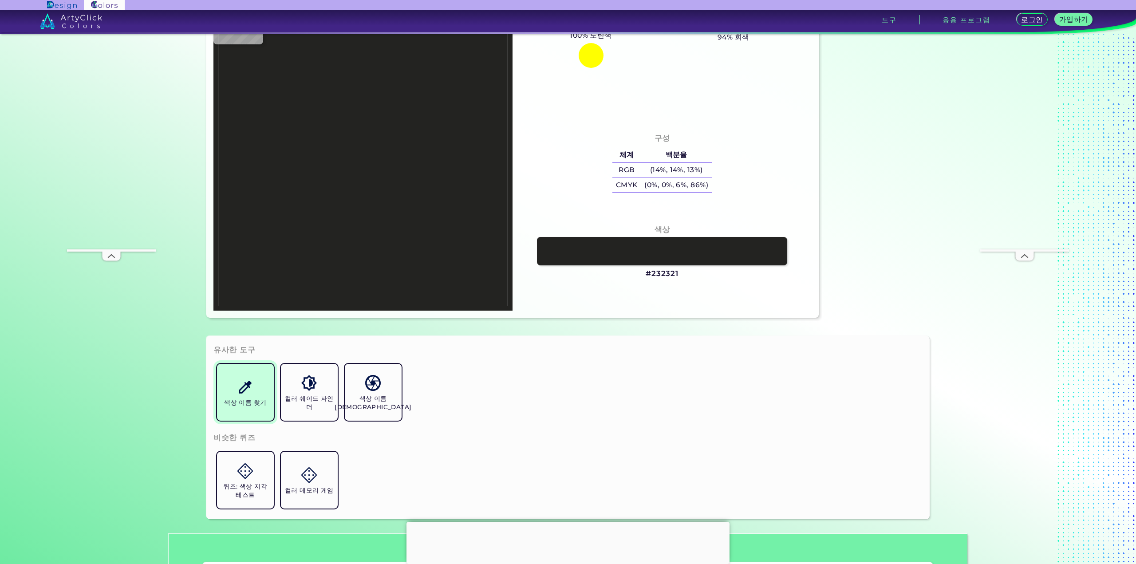
click at [245, 394] on img at bounding box center [245, 387] width 16 height 16
